Goal: Task Accomplishment & Management: Manage account settings

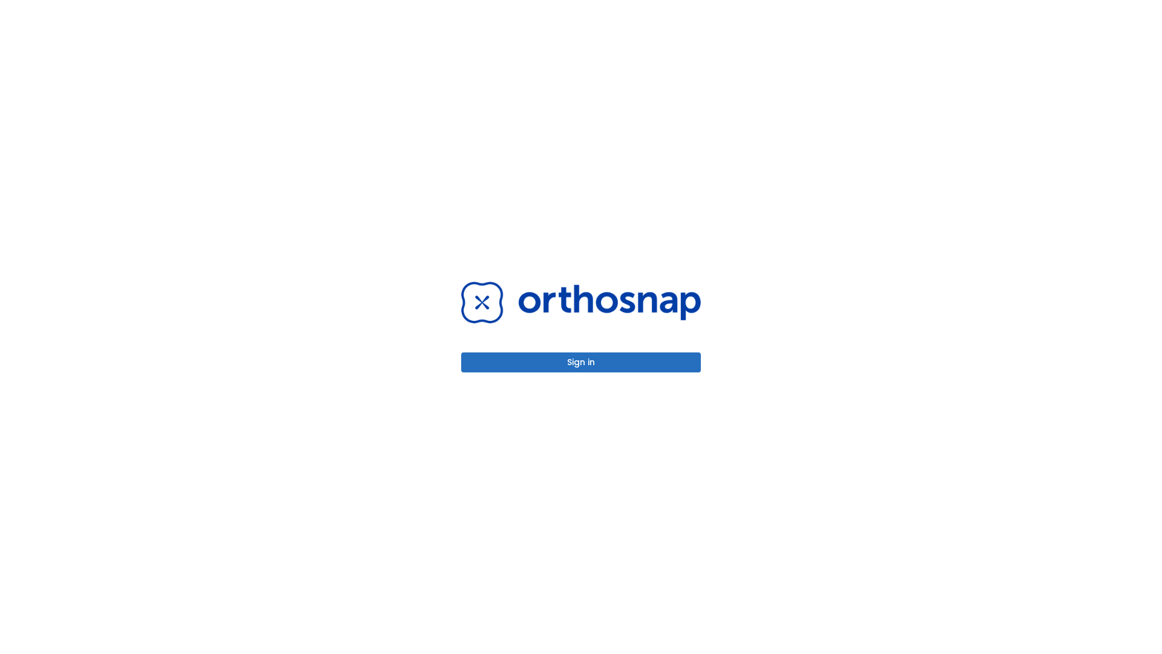
click at [581, 362] on button "Sign in" at bounding box center [581, 362] width 240 height 20
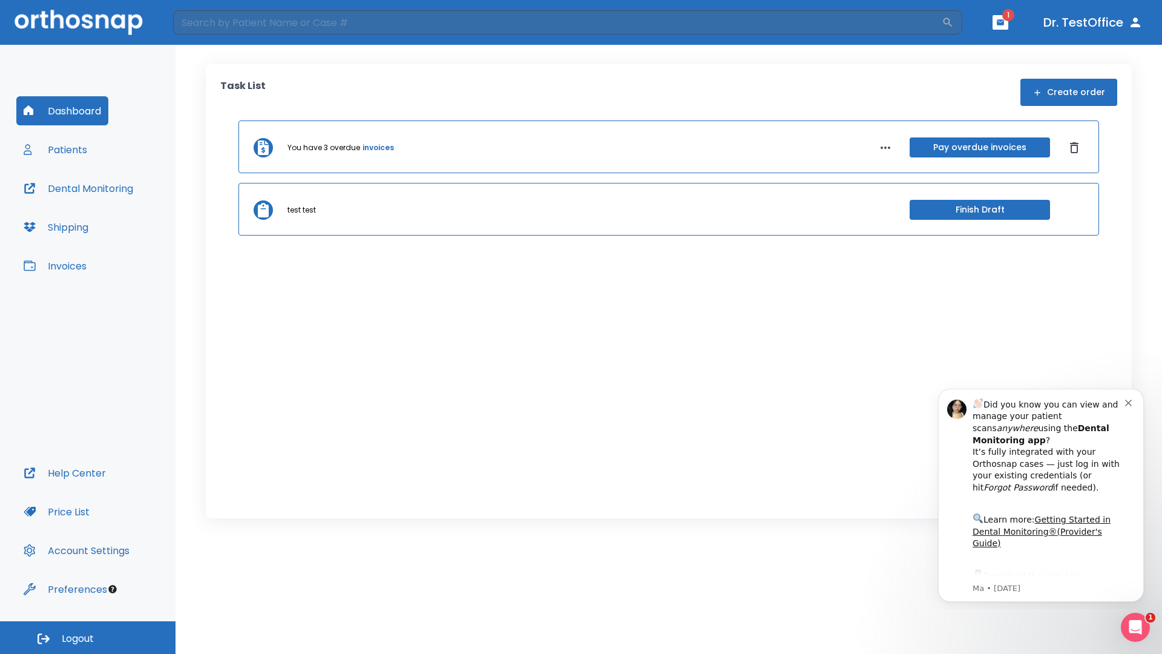
click at [88, 637] on span "Logout" at bounding box center [78, 638] width 32 height 13
